Goal: Transaction & Acquisition: Purchase product/service

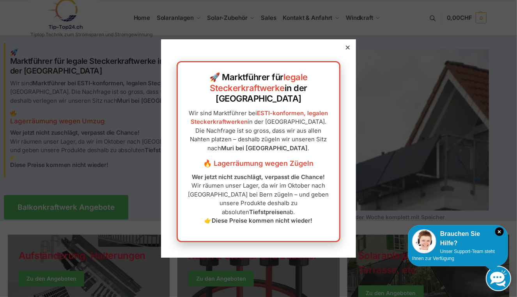
click at [346, 49] on icon at bounding box center [348, 48] width 4 height 4
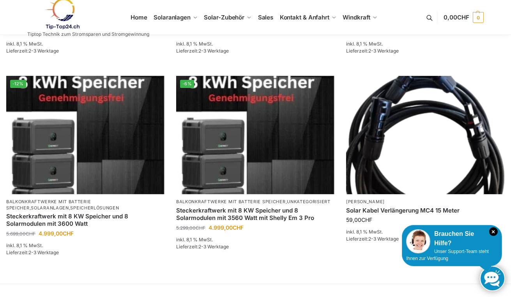
scroll to position [483, 0]
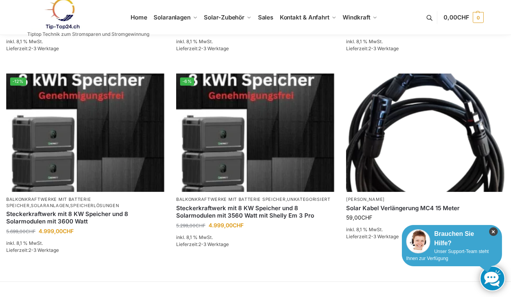
click at [493, 234] on icon "×" at bounding box center [493, 232] width 9 height 9
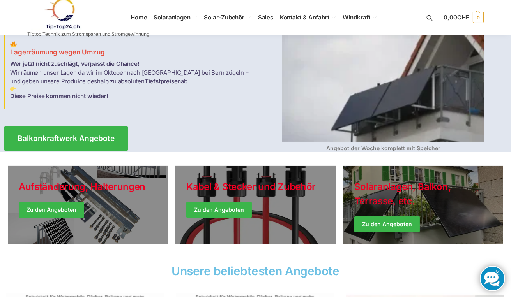
scroll to position [69, 0]
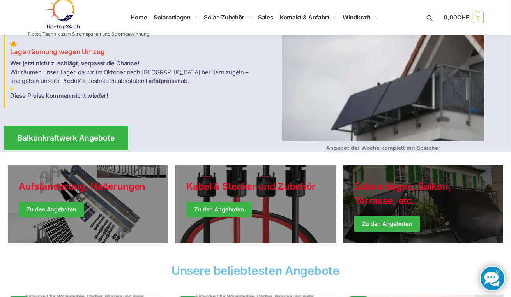
click at [400, 222] on link "Winter Jackets" at bounding box center [423, 205] width 160 height 78
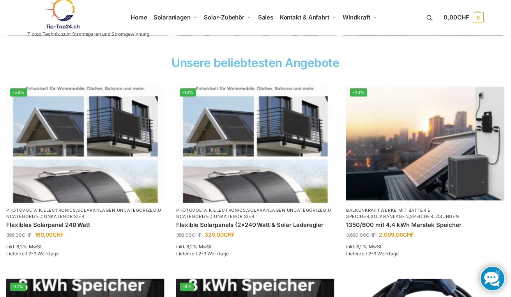
scroll to position [277, 0]
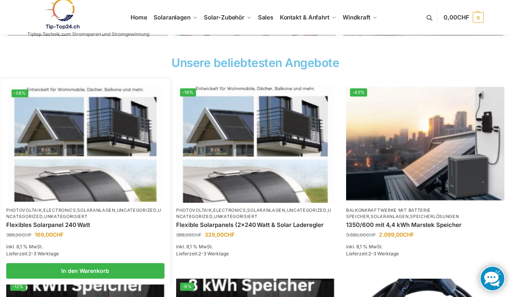
click at [86, 139] on img at bounding box center [85, 144] width 155 height 116
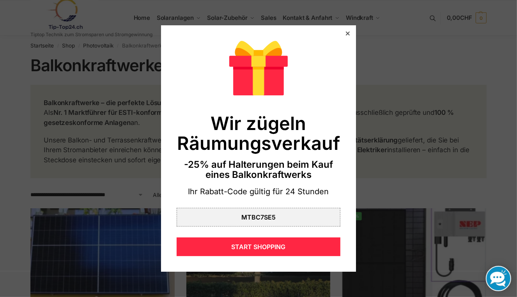
click at [341, 29] on div "Wir zügeln Räumungsverkauf -25% auf Halterungen beim Kauf eines Balkonkraftwerk…" at bounding box center [258, 148] width 195 height 247
click at [347, 34] on div "Wir zügeln Räumungsverkauf -25% auf Halterungen beim Kauf eines Balkonkraftwerk…" at bounding box center [258, 148] width 195 height 247
click at [346, 34] on div "Wir zügeln Räumungsverkauf -25% auf Halterungen beim Kauf eines Balkonkraftwerk…" at bounding box center [258, 148] width 195 height 247
click at [344, 34] on div at bounding box center [347, 33] width 7 height 7
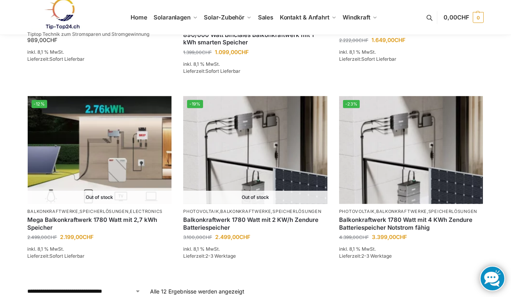
scroll to position [684, 0]
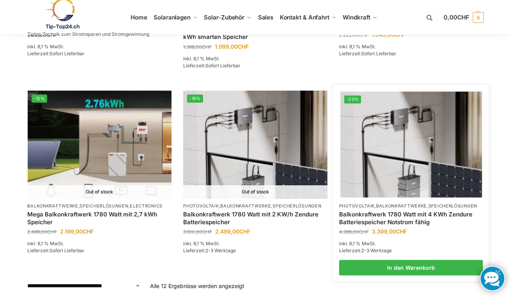
click at [441, 178] on img at bounding box center [410, 145] width 141 height 106
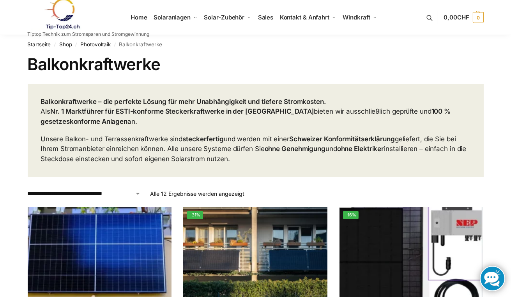
scroll to position [0, 0]
